Goal: Information Seeking & Learning: Learn about a topic

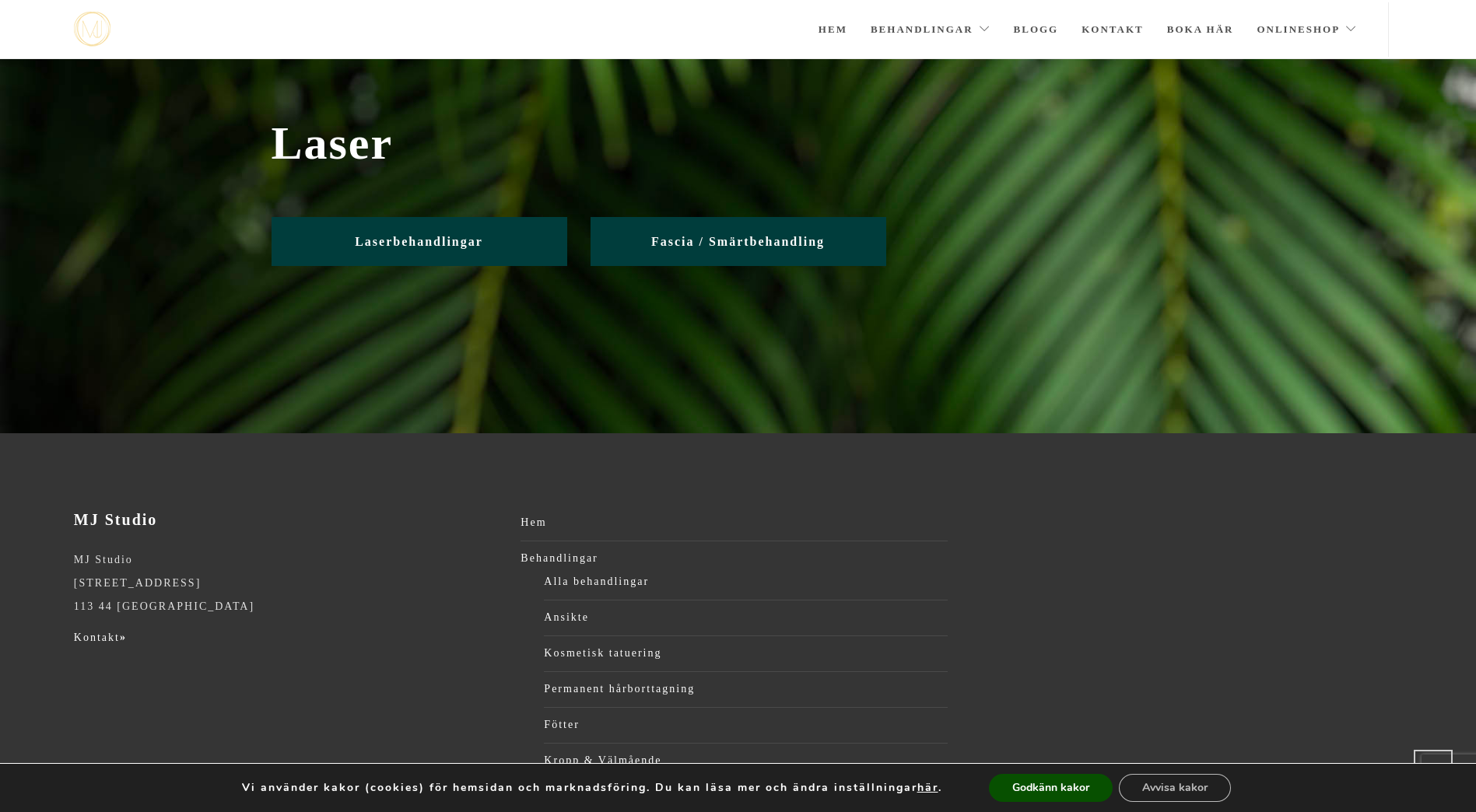
scroll to position [187, 0]
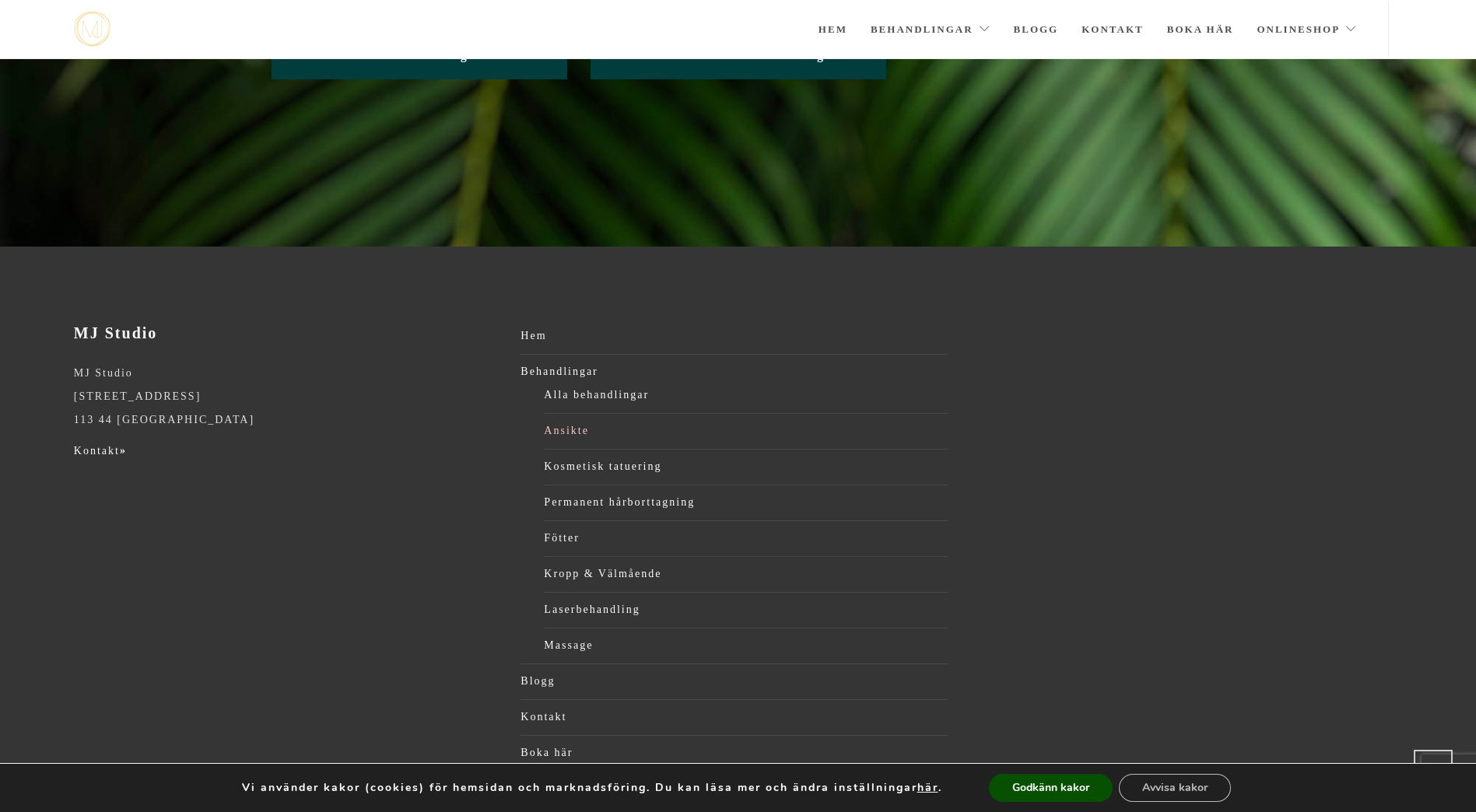
click at [574, 426] on link "Ansikte" at bounding box center [746, 431] width 404 height 23
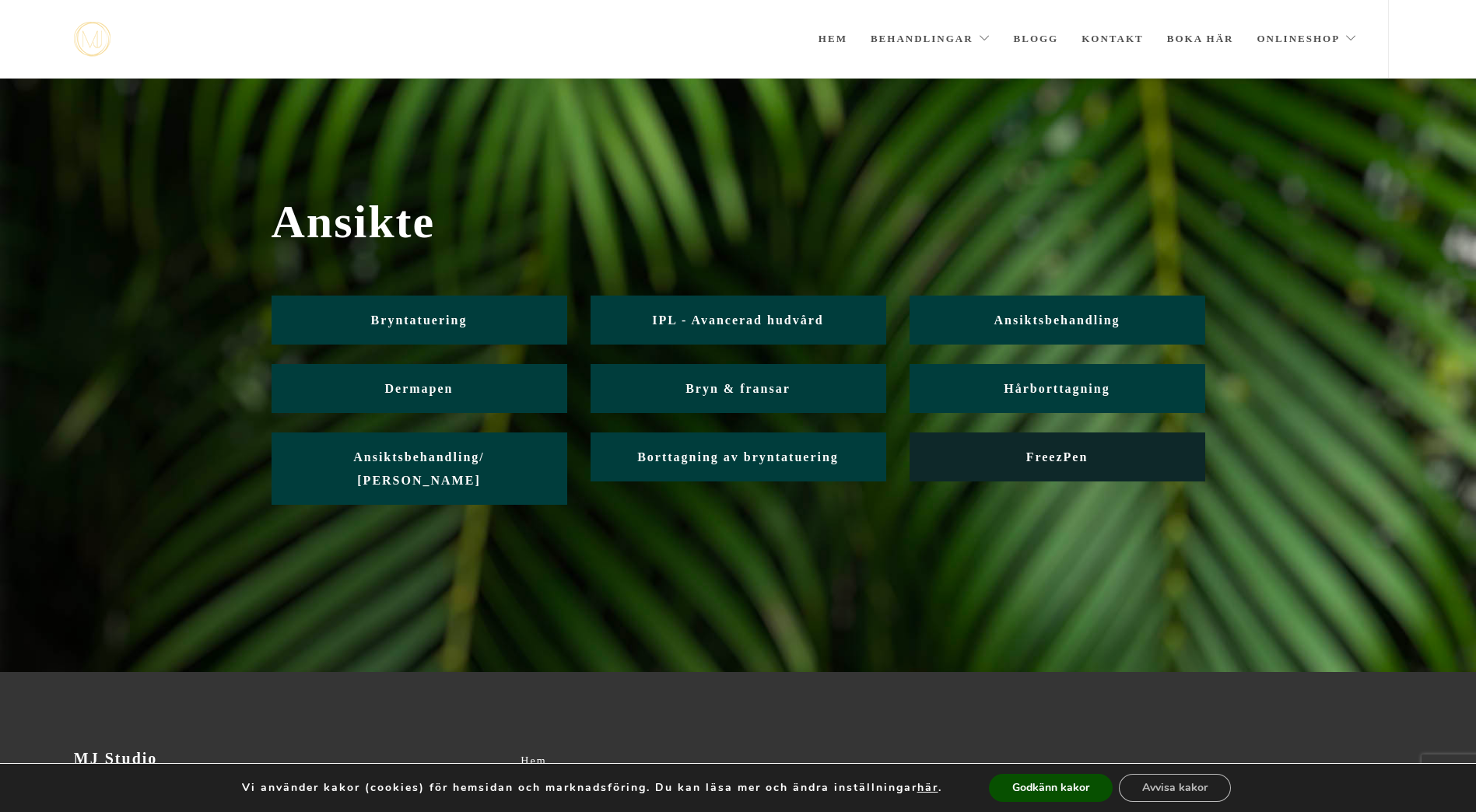
click at [1051, 453] on span "FreezPen" at bounding box center [1058, 457] width 62 height 14
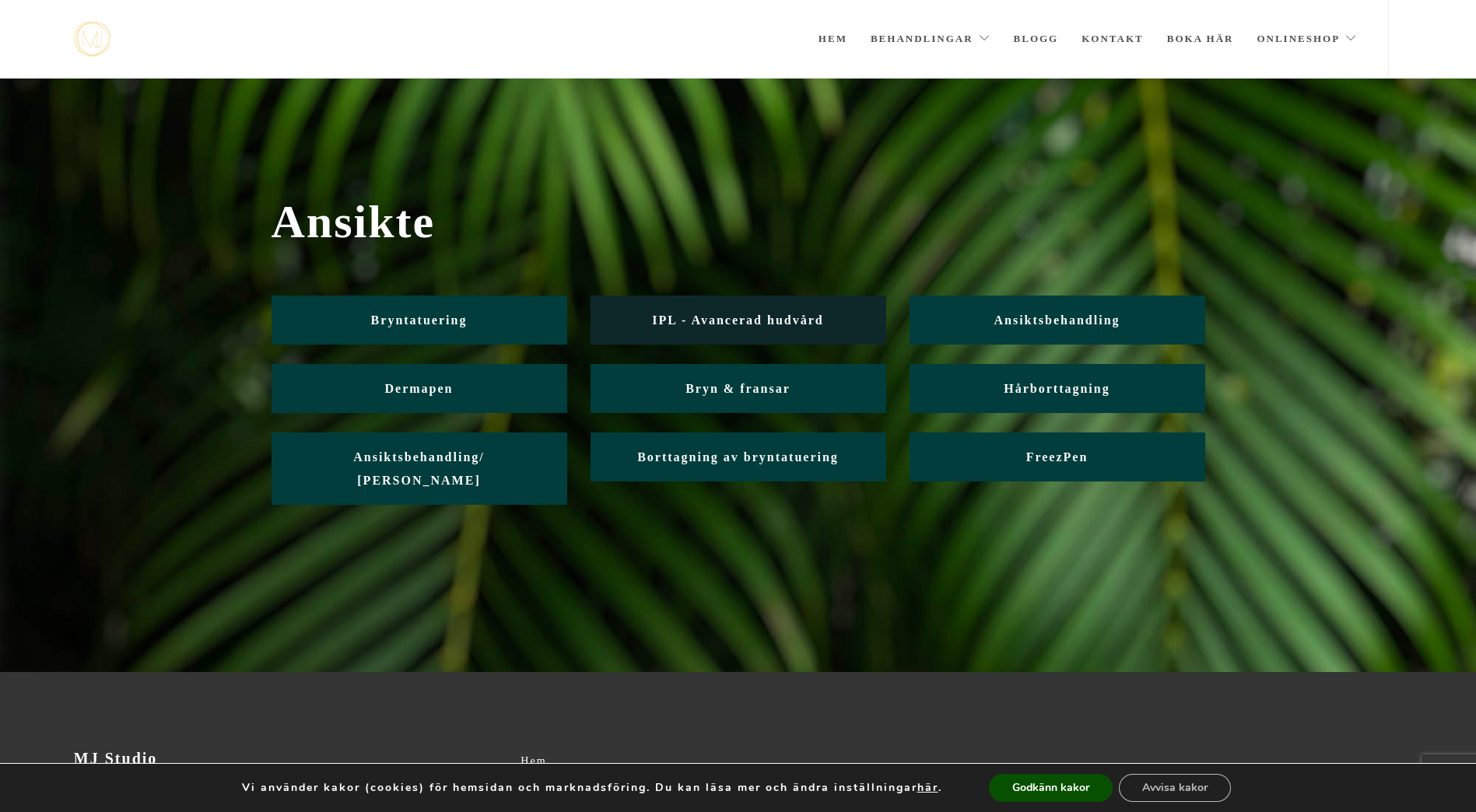
click at [739, 319] on span "IPL - Avancerad hudvård" at bounding box center [738, 321] width 172 height 14
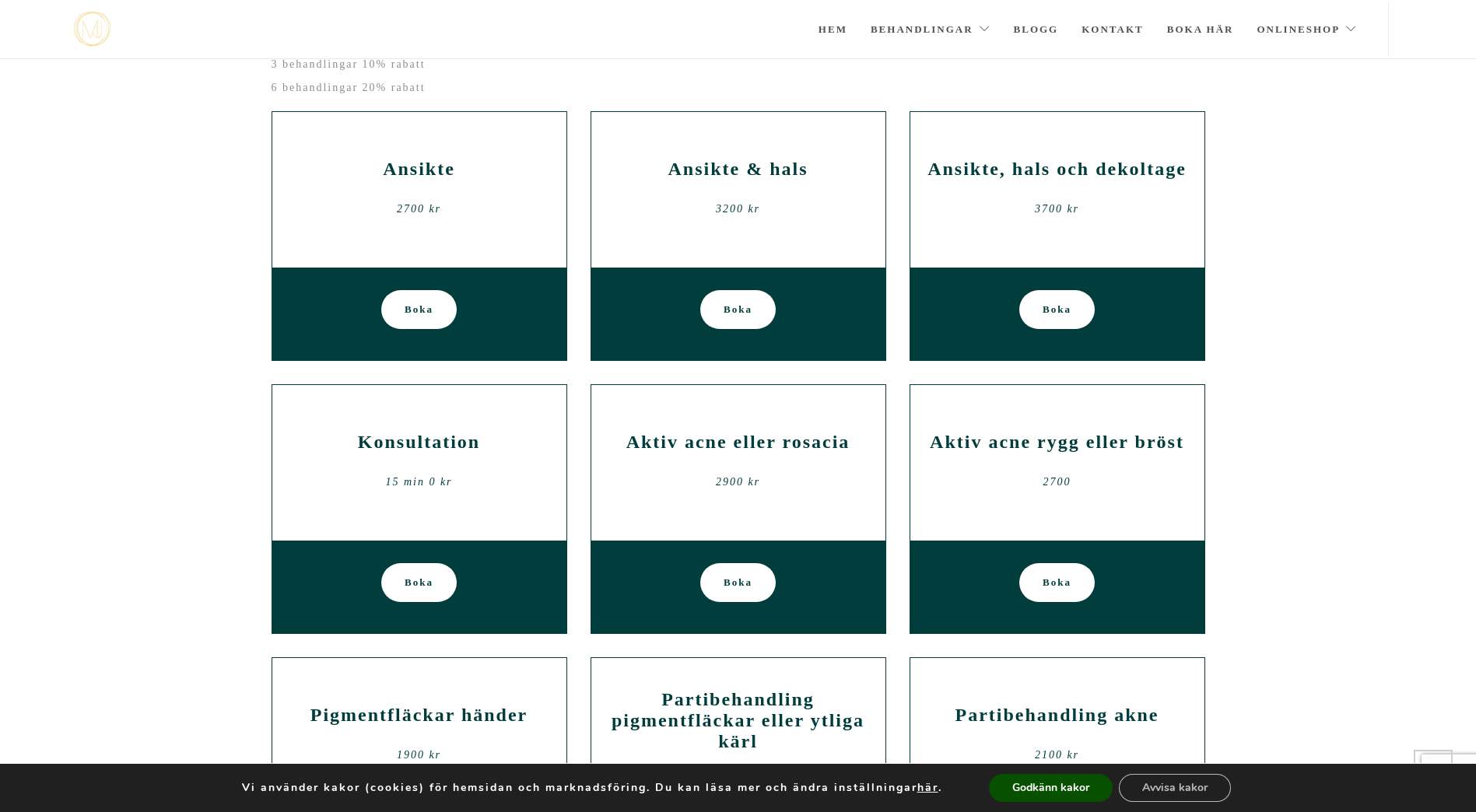
scroll to position [311, 0]
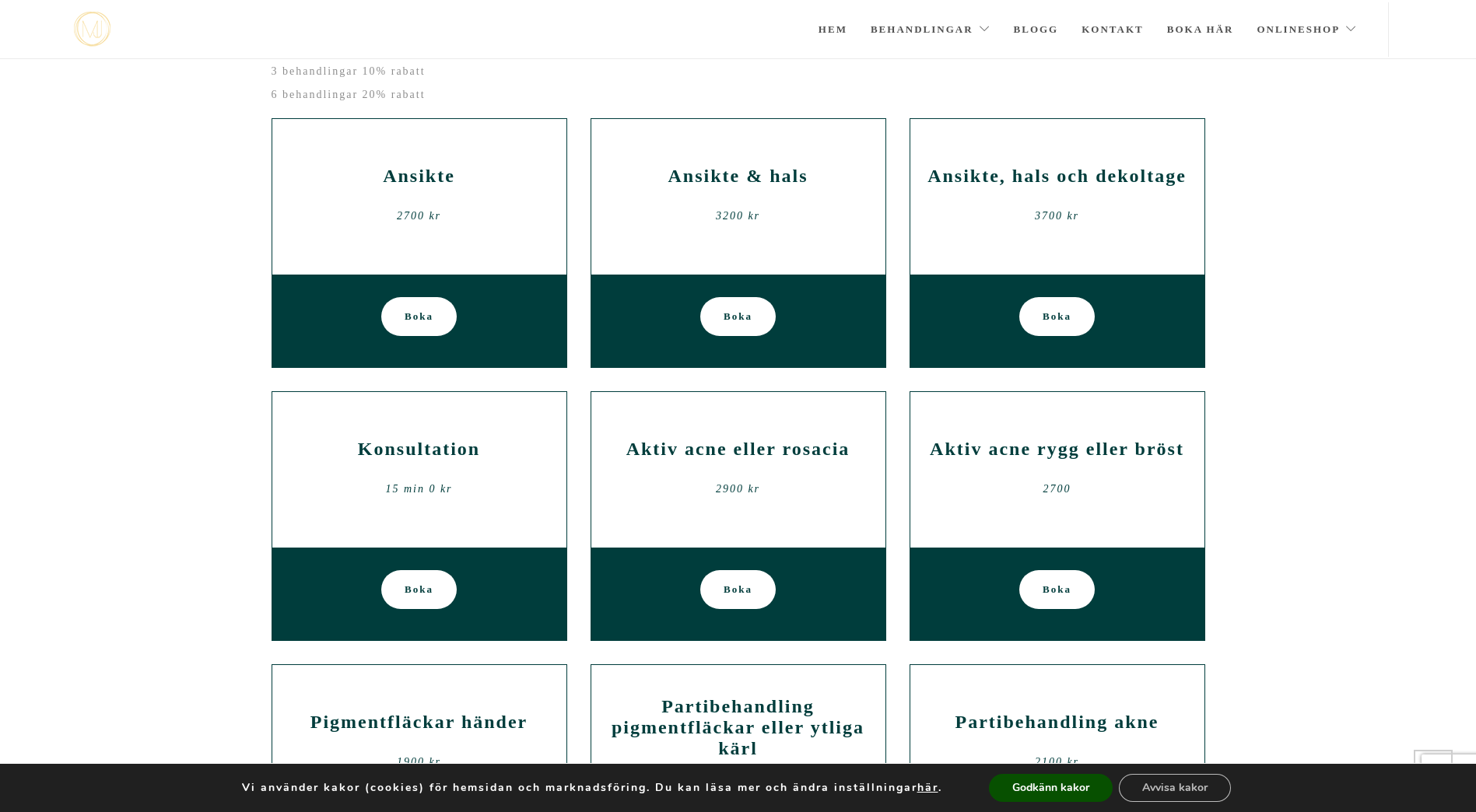
click at [501, 229] on div "Ansikte 2700 kr" at bounding box center [419, 197] width 271 height 94
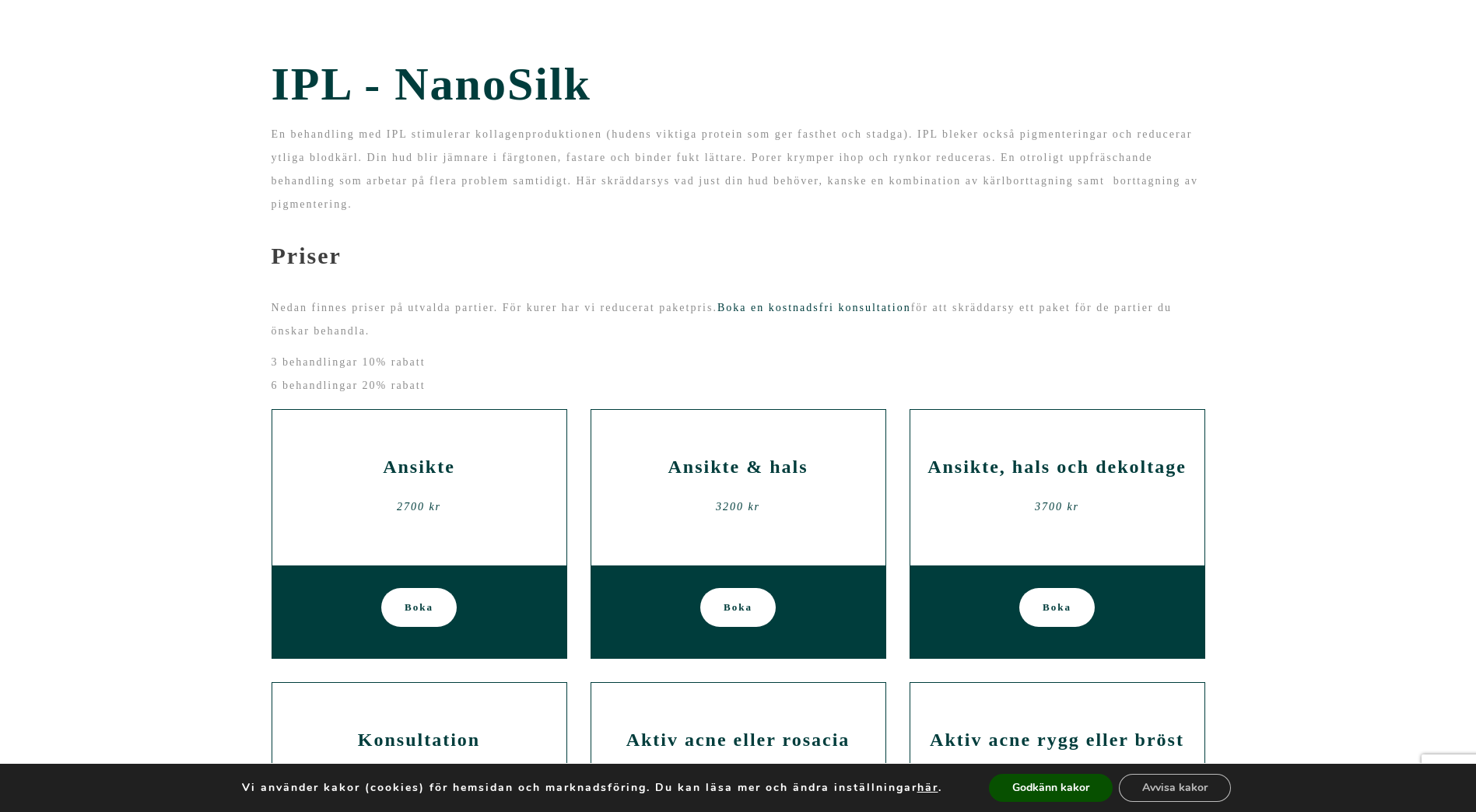
scroll to position [0, 0]
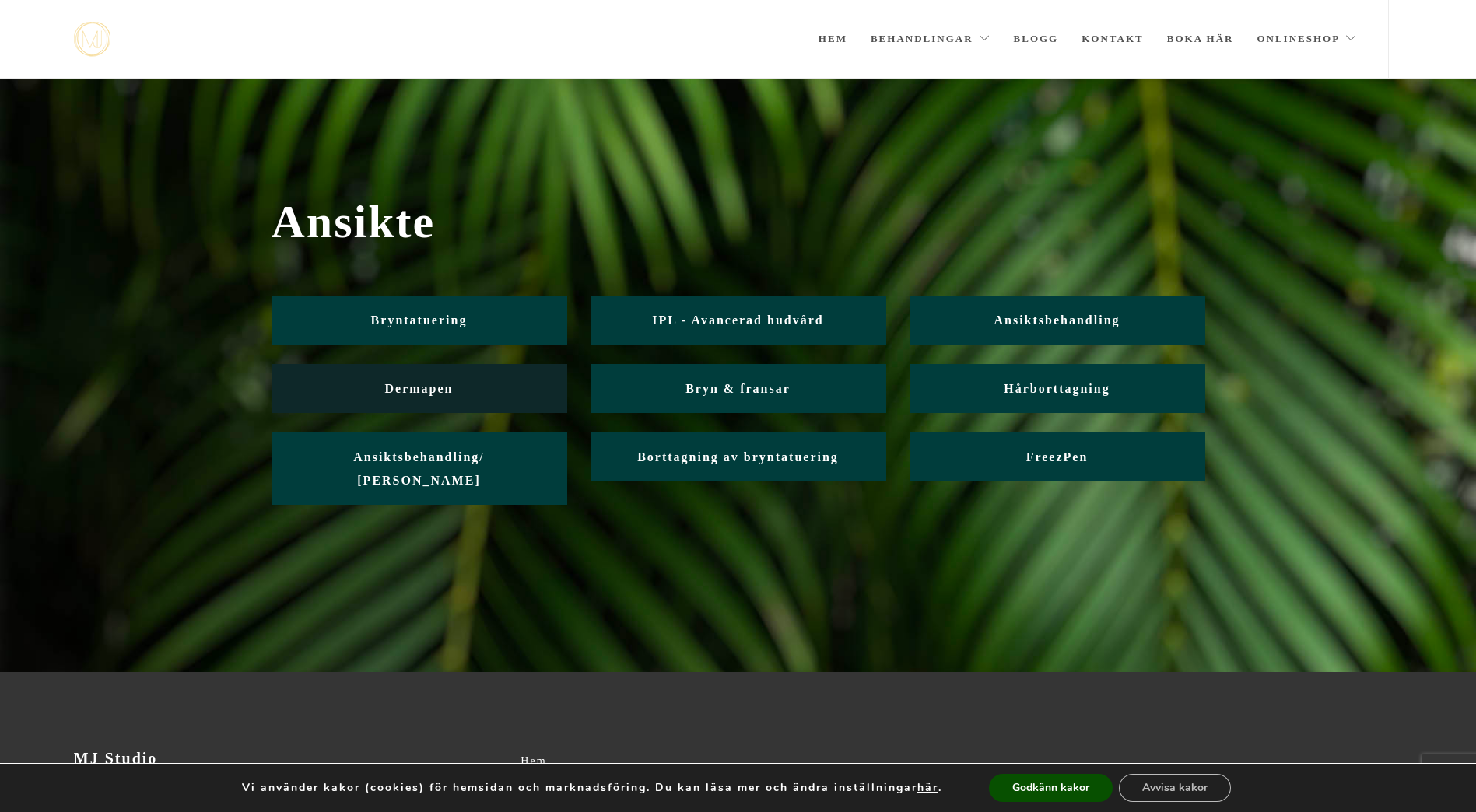
click at [469, 391] on link "Dermapen" at bounding box center [419, 389] width 295 height 49
